Goal: Navigation & Orientation: Find specific page/section

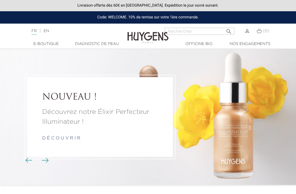
click at [49, 30] on link "EN" at bounding box center [46, 31] width 5 height 4
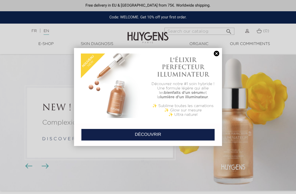
click at [217, 56] on link at bounding box center [217, 54] width 8 height 6
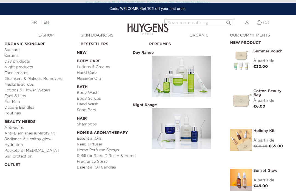
scroll to position [261, 0]
click at [104, 162] on link "Refill for Reed Diffuser & Home Fragrance Spray" at bounding box center [111, 159] width 69 height 12
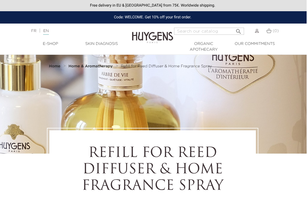
scroll to position [0, 2]
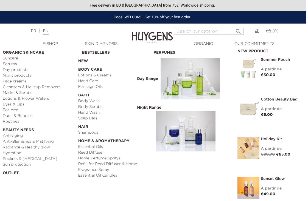
click at [94, 171] on link "Refill for Reed Diffuser & Home Fragrance Spray" at bounding box center [114, 168] width 72 height 12
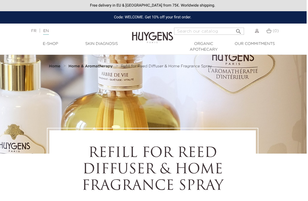
scroll to position [0, 2]
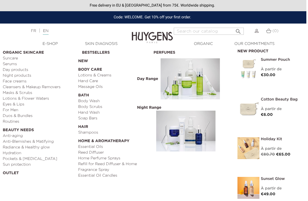
click at [89, 171] on link "Refill for Reed Diffuser & Home Fragrance Spray" at bounding box center [114, 168] width 72 height 12
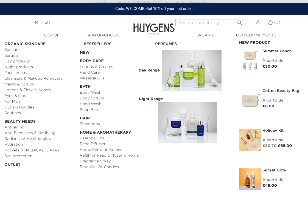
click at [108, 151] on link "Home Perfume Sprays" at bounding box center [116, 150] width 72 height 6
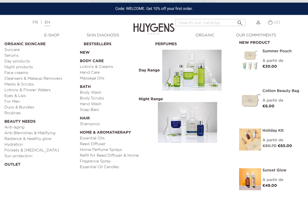
scroll to position [422, 0]
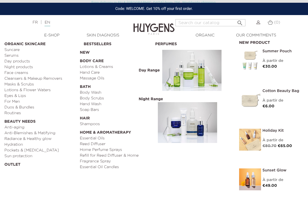
click at [89, 162] on link "Refill for Reed Diffuser & Home Fragrance Spray" at bounding box center [116, 159] width 72 height 12
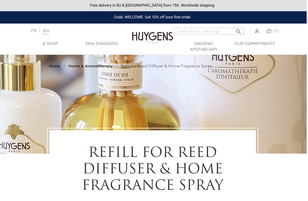
scroll to position [0, 2]
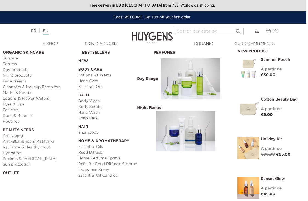
click at [84, 64] on link "New" at bounding box center [114, 60] width 72 height 9
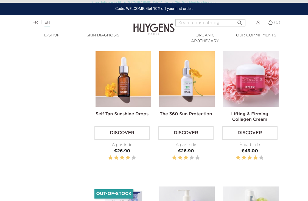
scroll to position [583, 0]
